Goal: Task Accomplishment & Management: Use online tool/utility

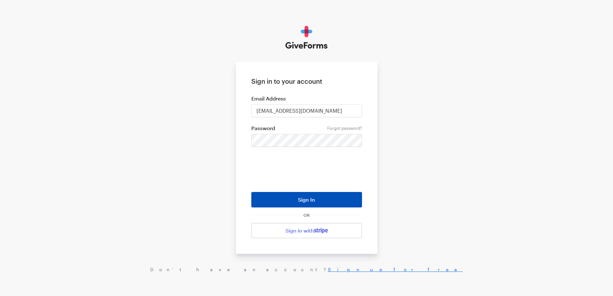
drag, startPoint x: 301, startPoint y: 197, endPoint x: 347, endPoint y: 197, distance: 45.4
click at [302, 197] on button "Sign In" at bounding box center [306, 199] width 111 height 15
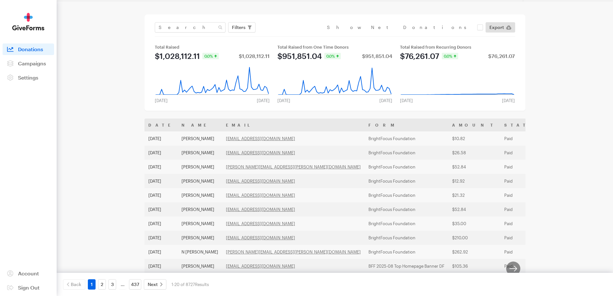
scroll to position [32, 0]
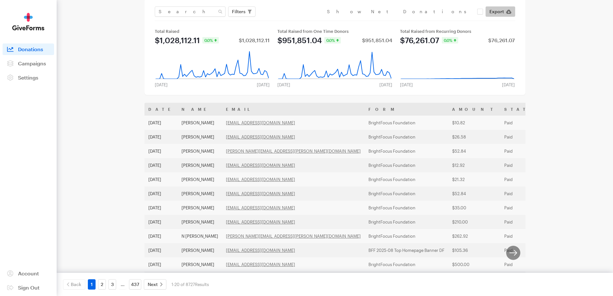
click at [507, 14] on icon at bounding box center [508, 12] width 5 height 4
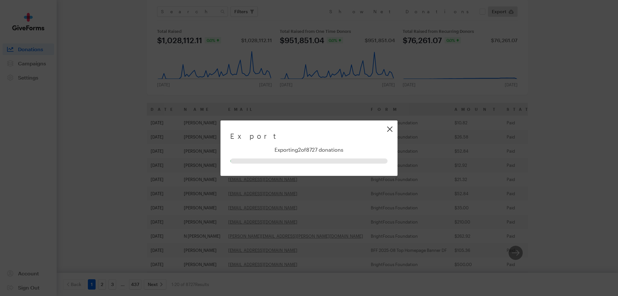
click at [390, 130] on link "Close" at bounding box center [389, 129] width 14 height 14
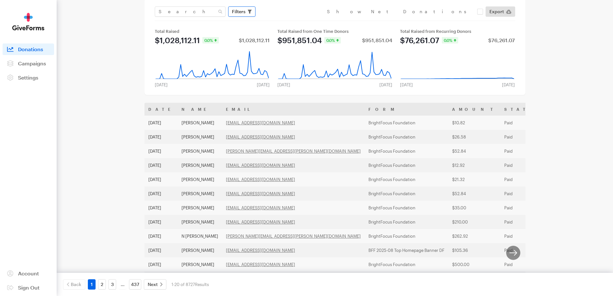
click at [246, 10] on button "Filters" at bounding box center [241, 11] width 27 height 10
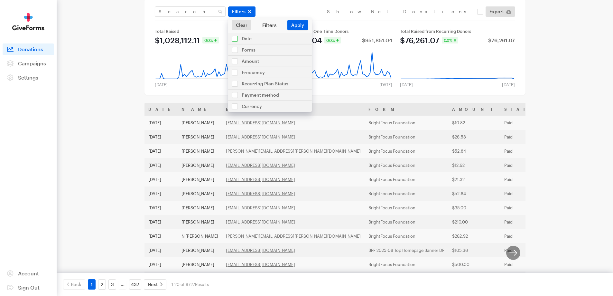
click at [257, 39] on input "checkbox" at bounding box center [270, 38] width 84 height 11
checkbox input "true"
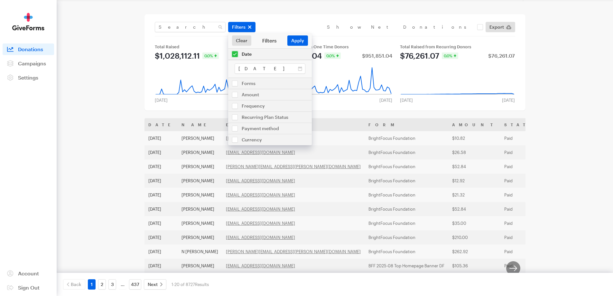
scroll to position [0, 0]
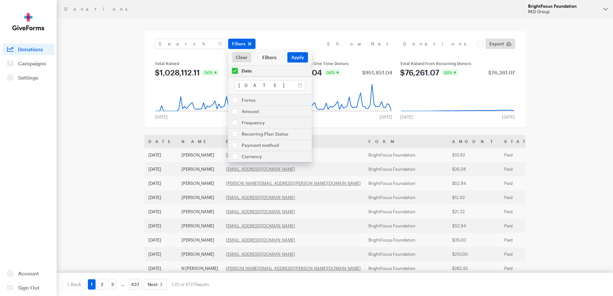
click at [572, 11] on div "RKD Group" at bounding box center [563, 11] width 70 height 5
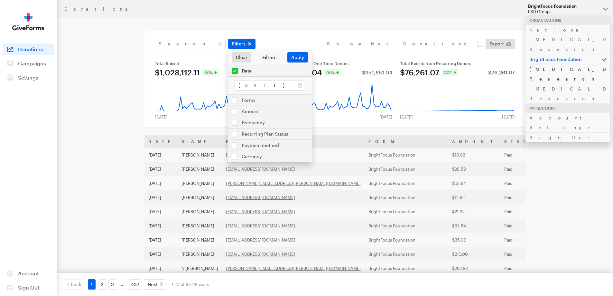
click at [546, 64] on link "[MEDICAL_DATA] Research" at bounding box center [567, 74] width 85 height 20
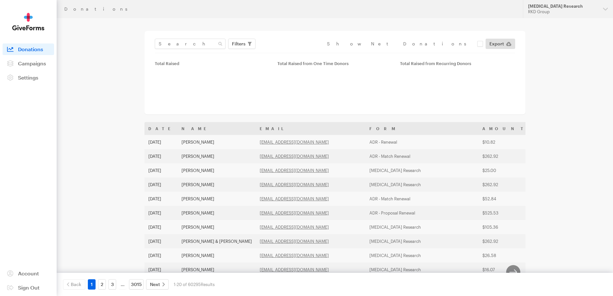
click at [33, 65] on span "Campaigns" at bounding box center [32, 63] width 28 height 6
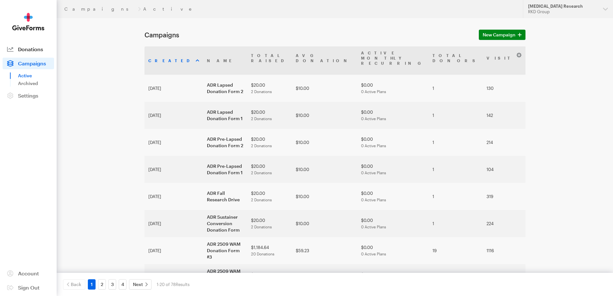
click at [27, 48] on span "Donations" at bounding box center [30, 49] width 25 height 6
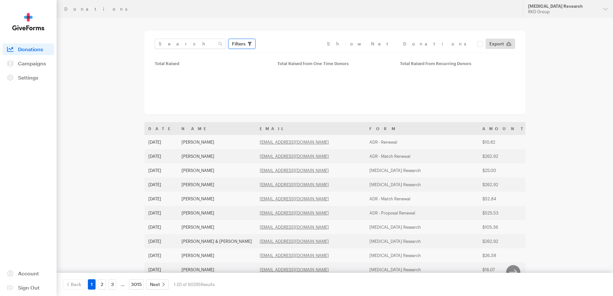
click at [250, 45] on icon "button" at bounding box center [250, 44] width 4 height 4
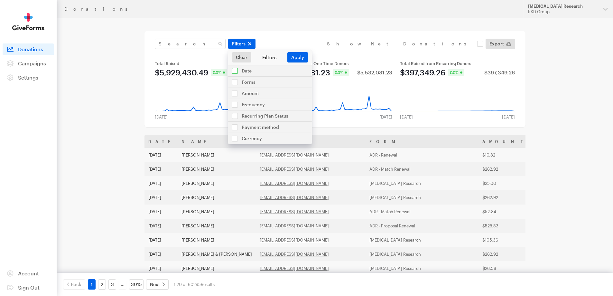
click at [250, 69] on input "checkbox" at bounding box center [270, 70] width 84 height 11
checkbox input "true"
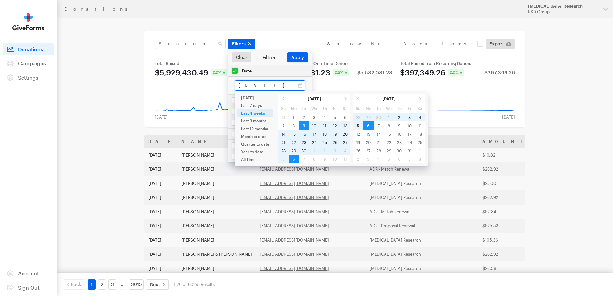
click at [300, 82] on input "Sep 09, 2025 - Oct 06, 2025" at bounding box center [269, 85] width 71 height 10
click at [300, 83] on input "Sep 09, 2025 - Oct 06, 2025" at bounding box center [269, 85] width 71 height 10
click at [494, 45] on span "Export" at bounding box center [496, 44] width 14 height 8
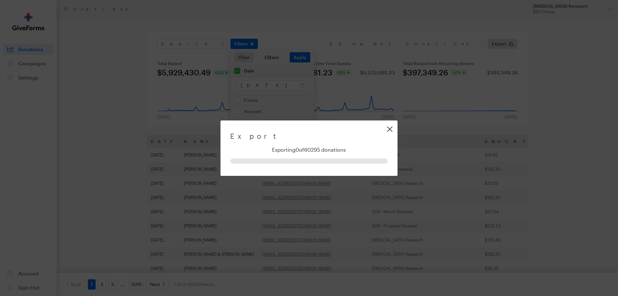
click at [388, 130] on link "Close" at bounding box center [389, 129] width 14 height 14
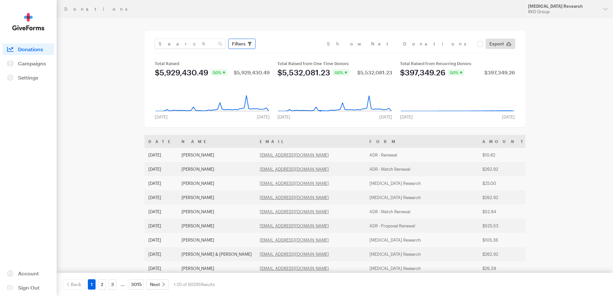
click at [234, 48] on button "Filters" at bounding box center [241, 44] width 27 height 10
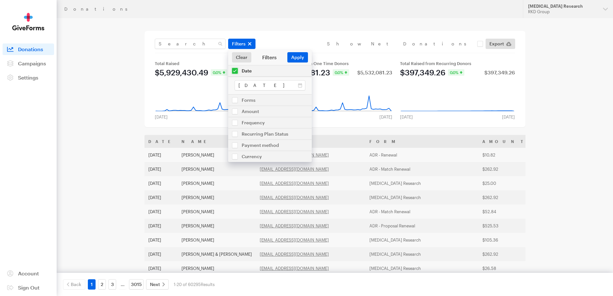
click at [285, 79] on div "Sep 09, 2025 - Oct 06, 2025" at bounding box center [270, 85] width 84 height 18
click at [286, 85] on input "Sep 09, 2025 - Oct 06, 2025" at bounding box center [269, 85] width 71 height 10
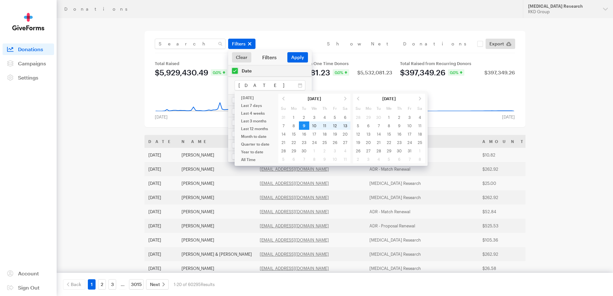
type input "[DATE] - [DATE]"
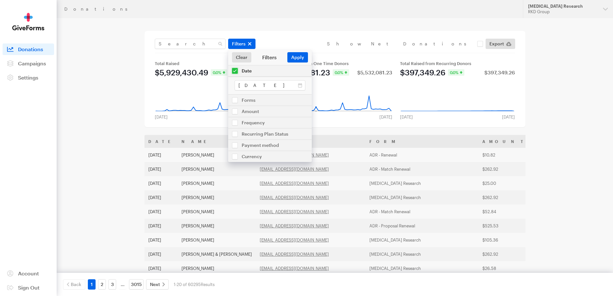
click at [292, 51] on div "Clear Filters Apply" at bounding box center [270, 57] width 84 height 15
drag, startPoint x: 293, startPoint y: 56, endPoint x: 328, endPoint y: 56, distance: 34.4
click at [294, 56] on button "Apply" at bounding box center [297, 57] width 21 height 10
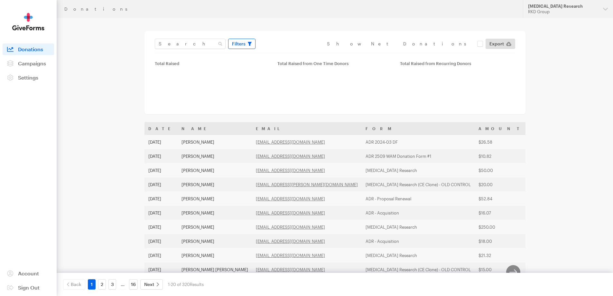
click at [241, 45] on span "Filters" at bounding box center [239, 44] width 14 height 8
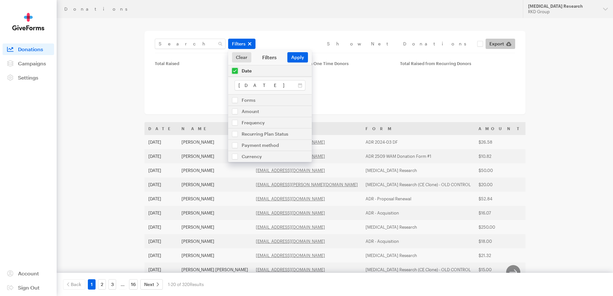
click at [498, 45] on span "Export" at bounding box center [496, 44] width 14 height 8
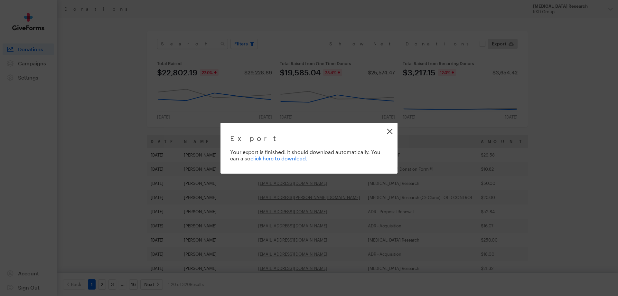
click at [389, 133] on link "Close" at bounding box center [389, 131] width 14 height 14
